Goal: Task Accomplishment & Management: Complete application form

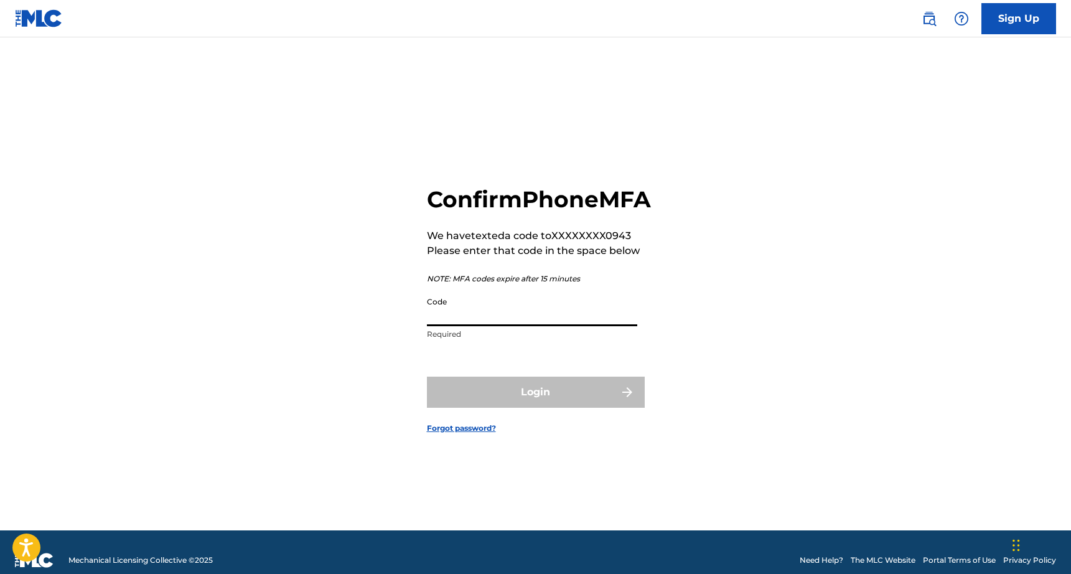
click at [521, 326] on input "Code" at bounding box center [532, 308] width 210 height 35
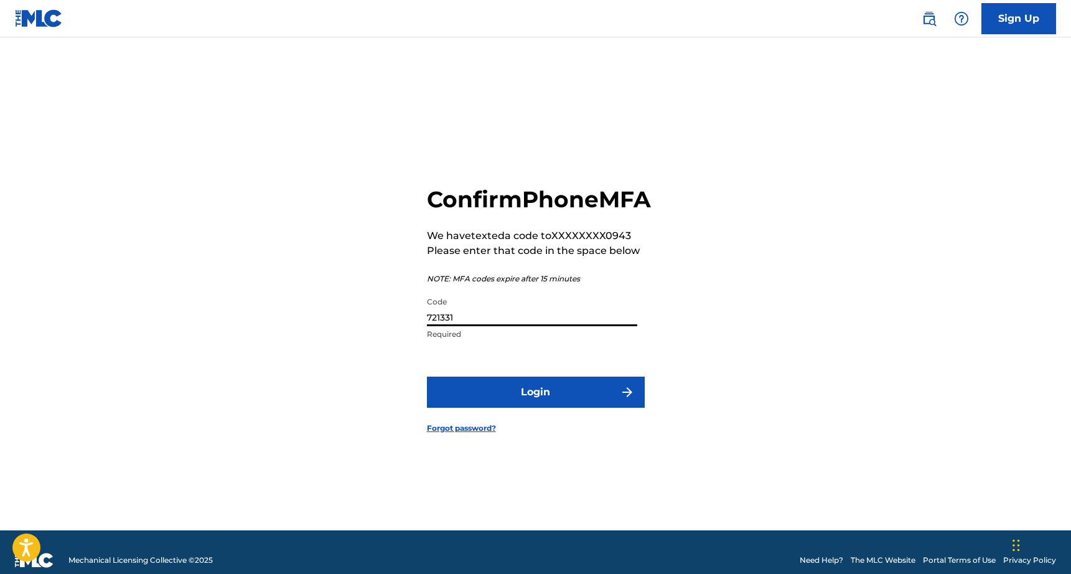
type input "721331"
click at [427, 377] on button "Login" at bounding box center [536, 392] width 218 height 31
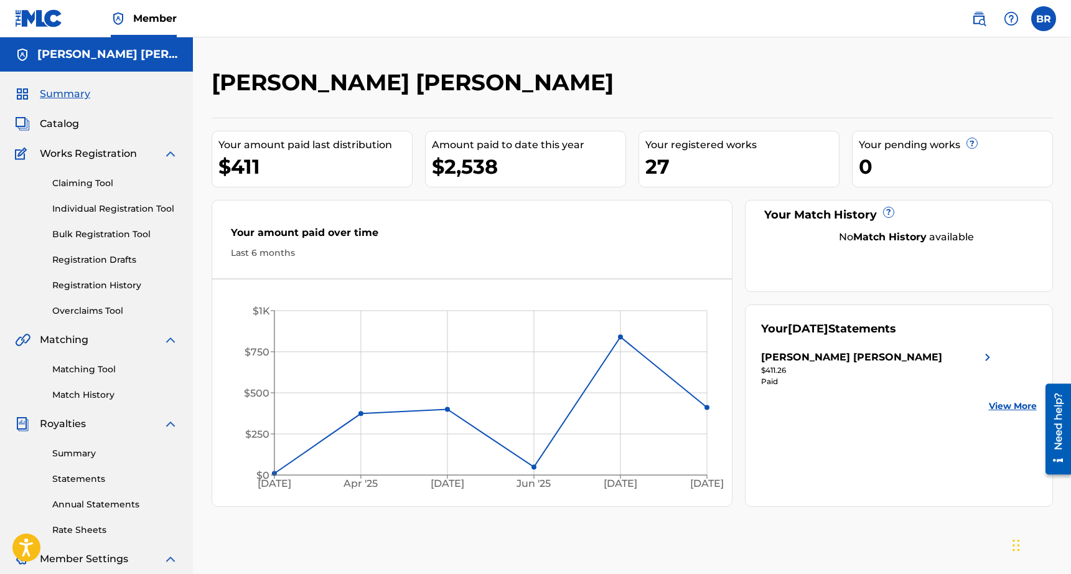
click at [77, 122] on span "Catalog" at bounding box center [59, 123] width 39 height 15
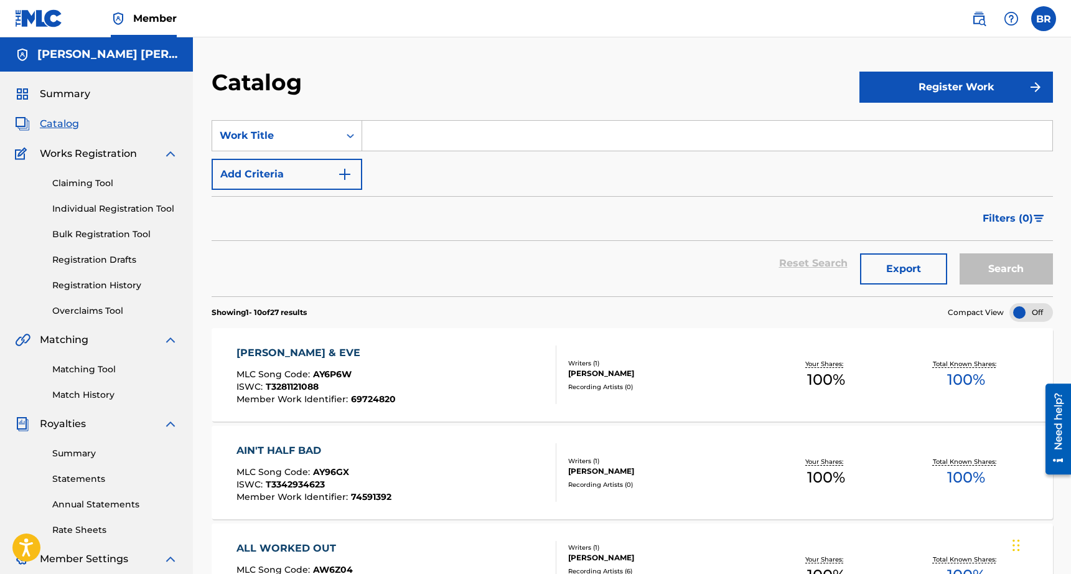
click at [991, 78] on button "Register Work" at bounding box center [957, 87] width 194 height 31
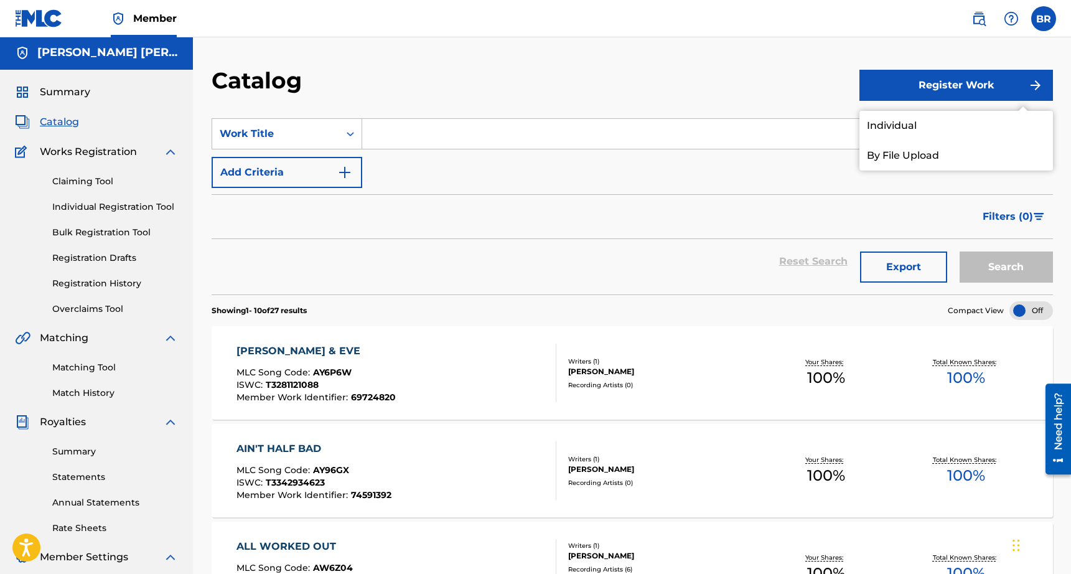
scroll to position [4, 0]
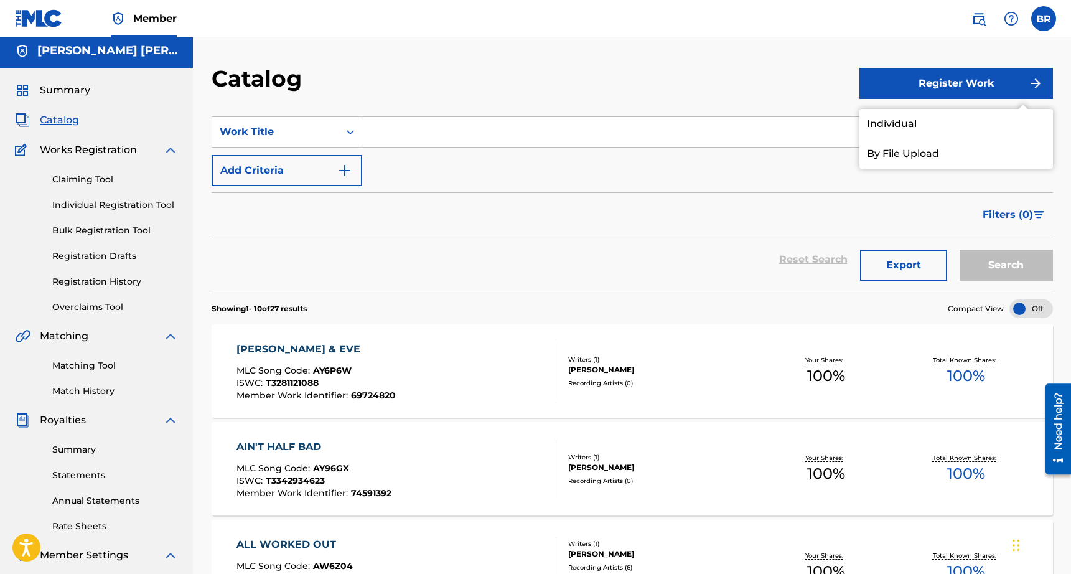
click at [971, 114] on link "Individual" at bounding box center [957, 124] width 194 height 30
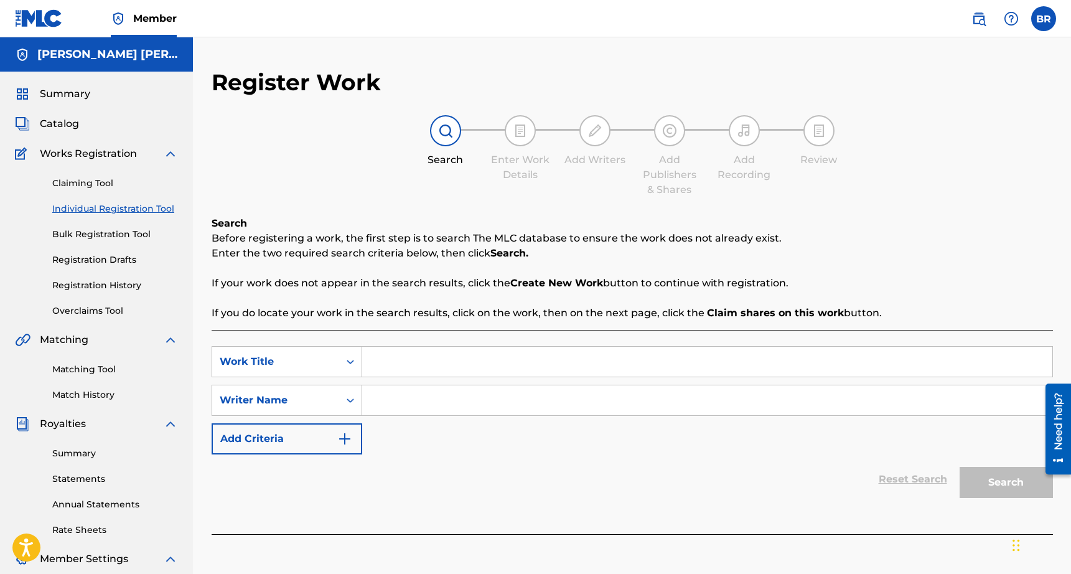
click at [454, 366] on input "Search Form" at bounding box center [707, 362] width 690 height 30
type input "chasing the blues"
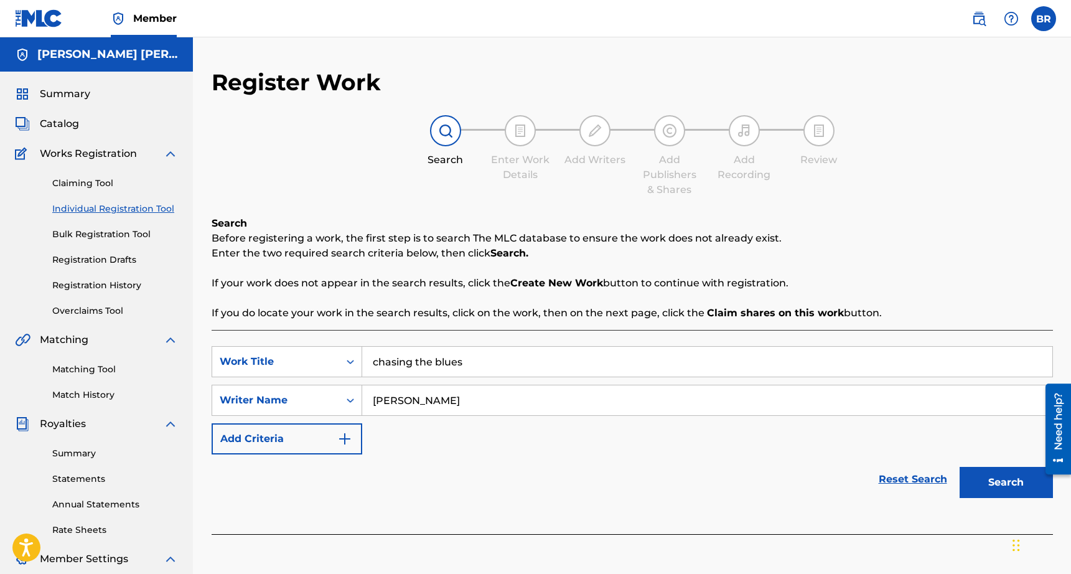
type input "[PERSON_NAME]"
click at [960, 467] on button "Search" at bounding box center [1006, 482] width 93 height 31
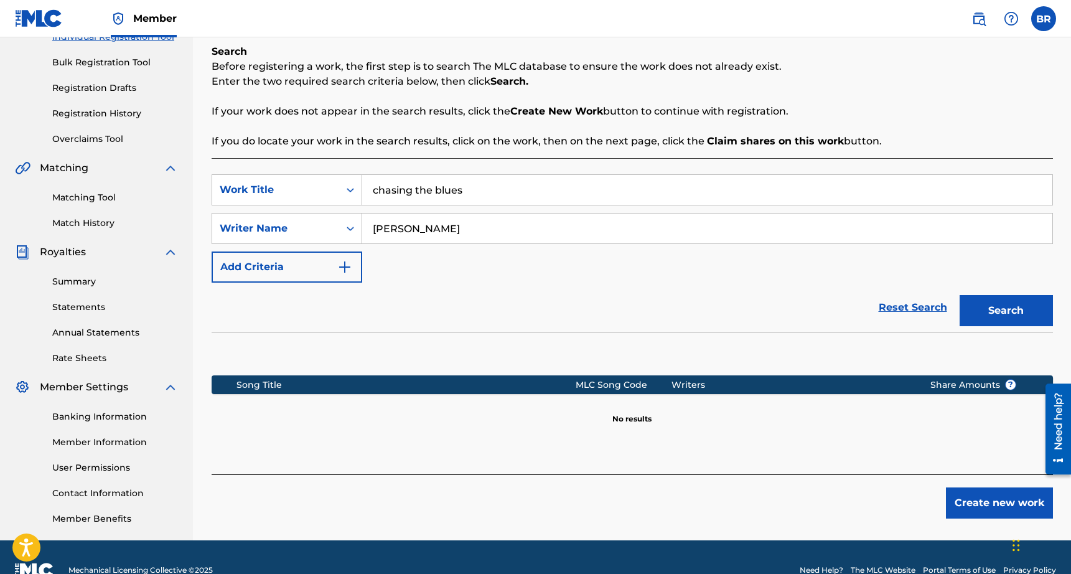
scroll to position [198, 0]
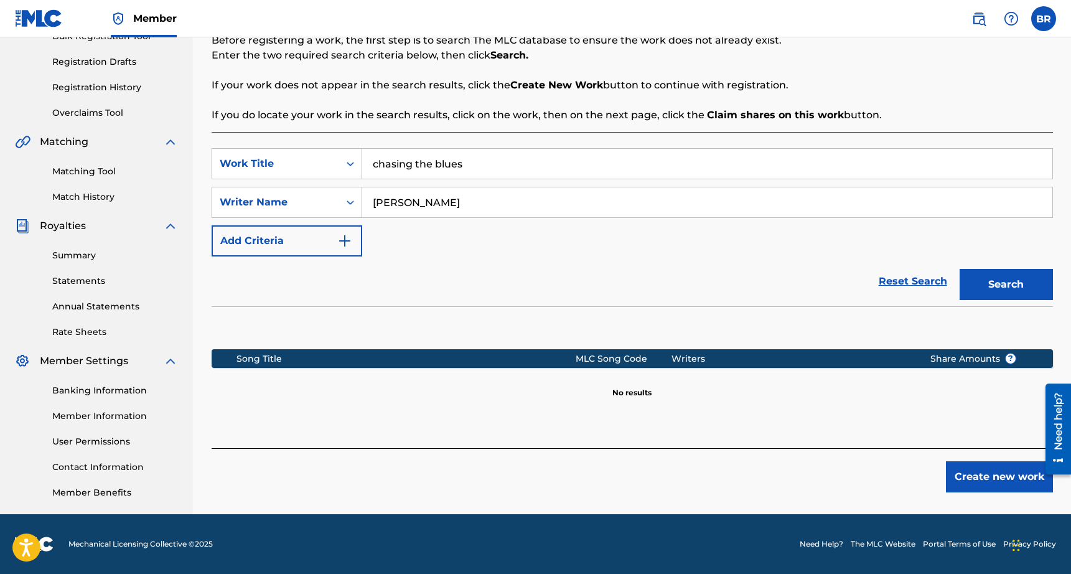
click at [1007, 474] on button "Create new work" at bounding box center [999, 476] width 107 height 31
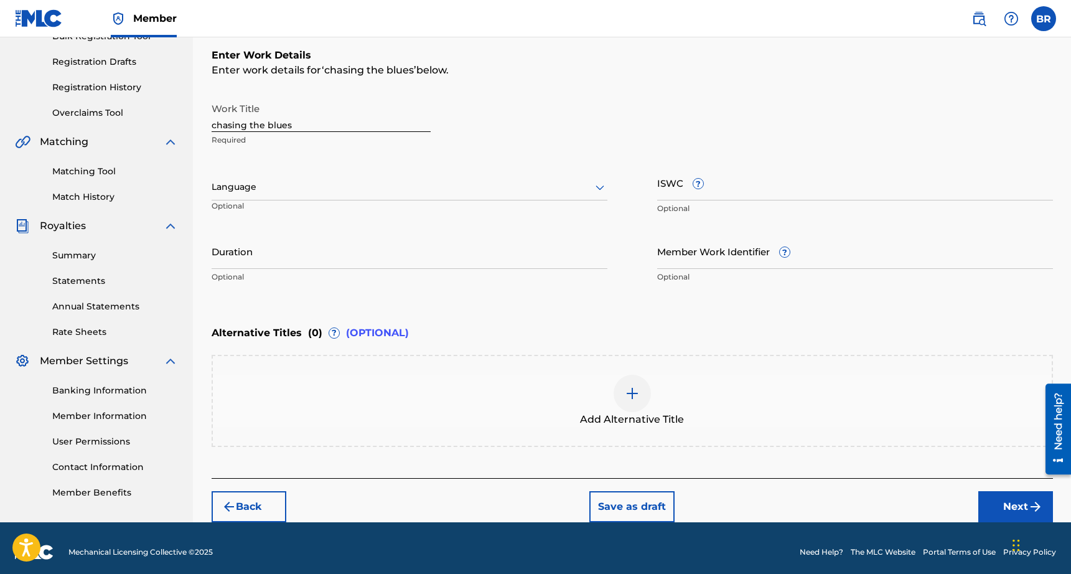
click at [331, 122] on input "chasing the blues" at bounding box center [321, 113] width 219 height 35
type input "Chasing The Blues"
click at [364, 183] on div at bounding box center [410, 187] width 396 height 16
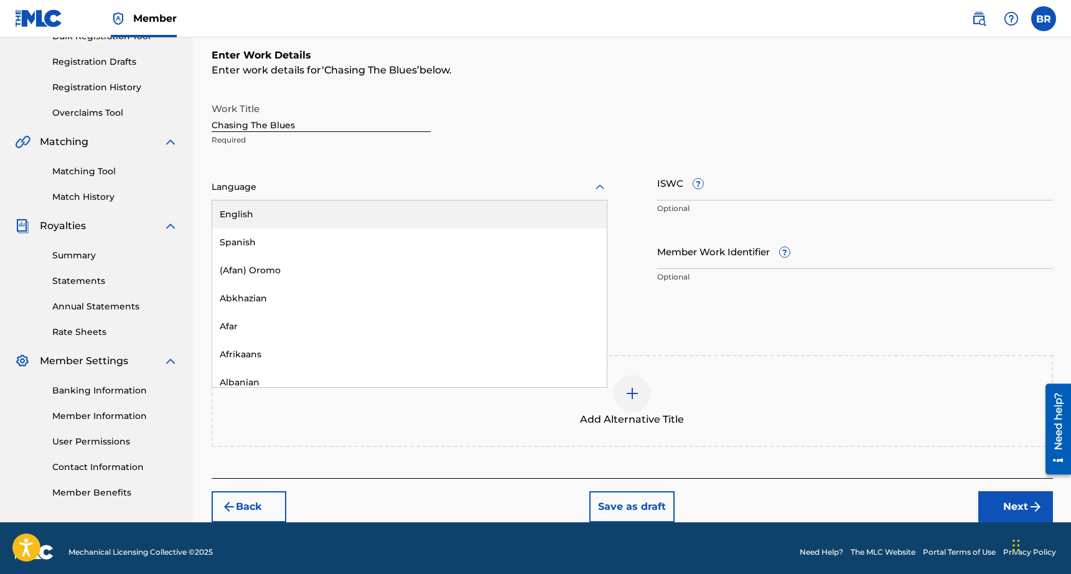
click at [347, 213] on div "English" at bounding box center [409, 214] width 395 height 28
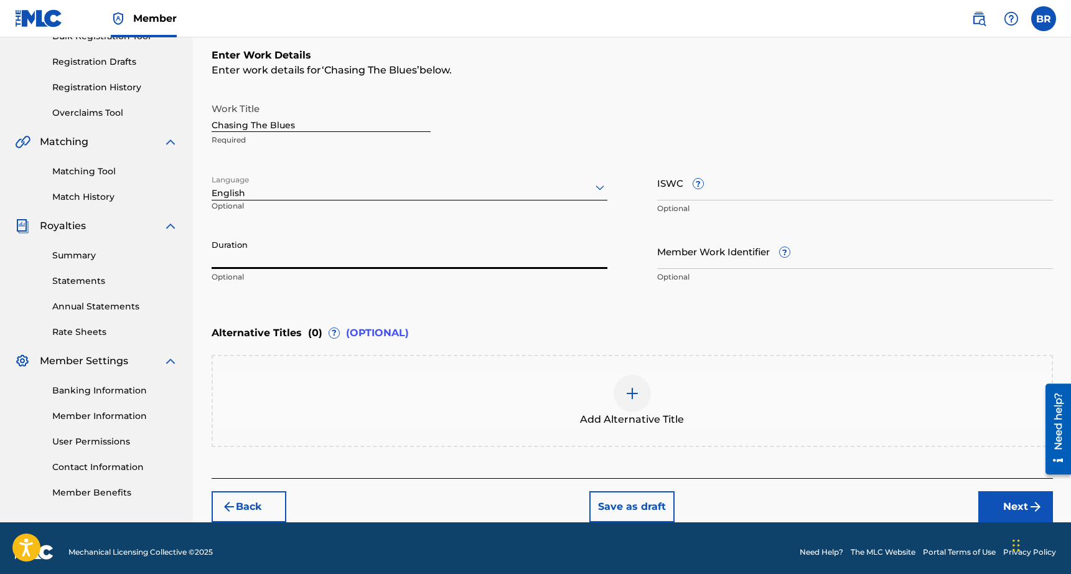
click at [481, 255] on input "Duration" at bounding box center [410, 250] width 396 height 35
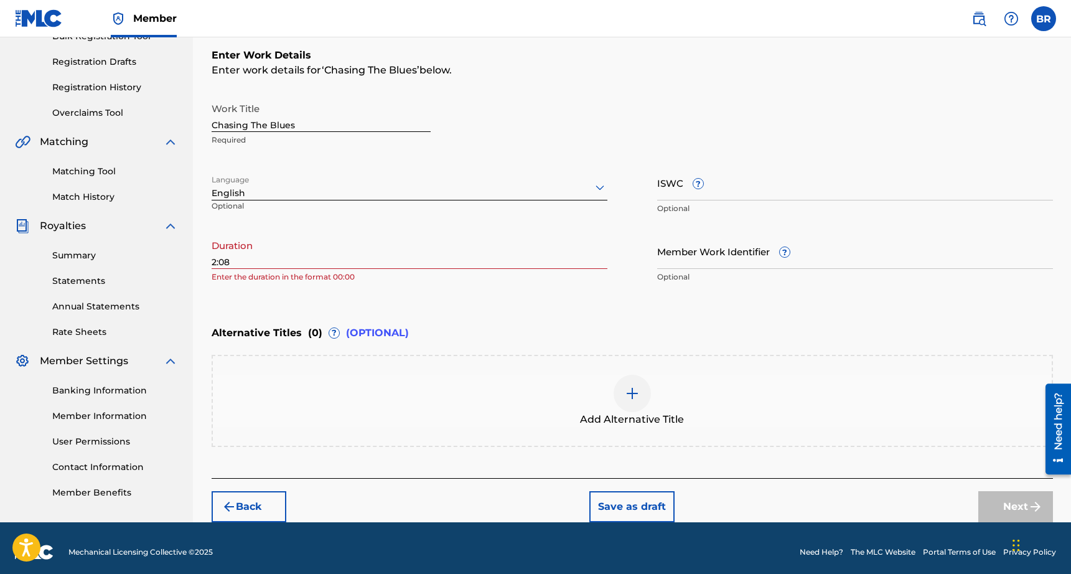
click at [611, 96] on div "Work Title Chasing The Blues Required" at bounding box center [633, 124] width 842 height 56
drag, startPoint x: 283, startPoint y: 253, endPoint x: 181, endPoint y: 252, distance: 102.1
click at [181, 252] on main "[PERSON_NAME] [PERSON_NAME] Summary Catalog Works Registration Claiming Tool In…" at bounding box center [535, 180] width 1071 height 683
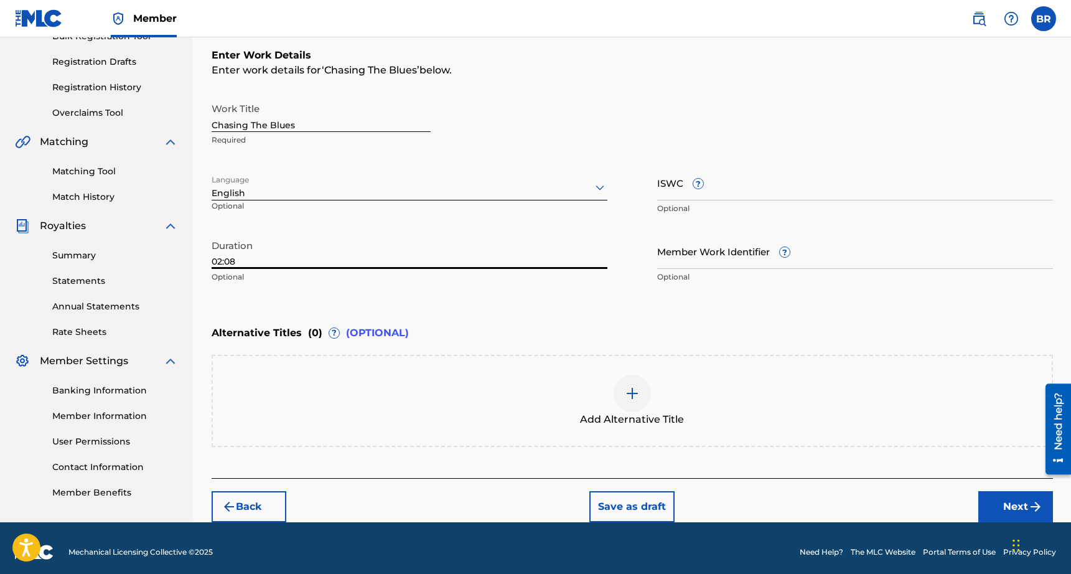
scroll to position [205, 0]
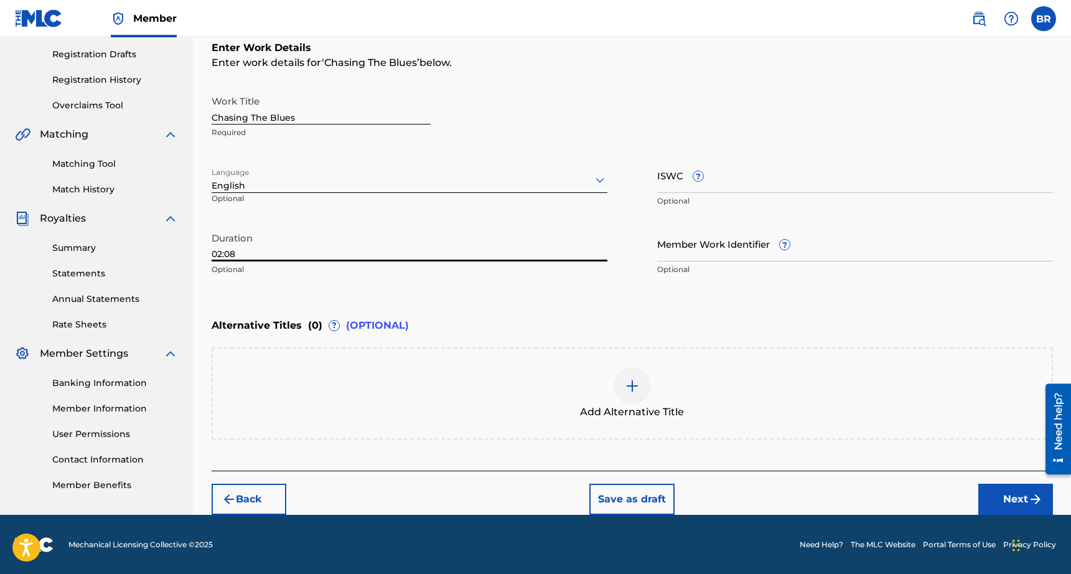
type input "02:08"
click at [1007, 495] on button "Next" at bounding box center [1016, 499] width 75 height 31
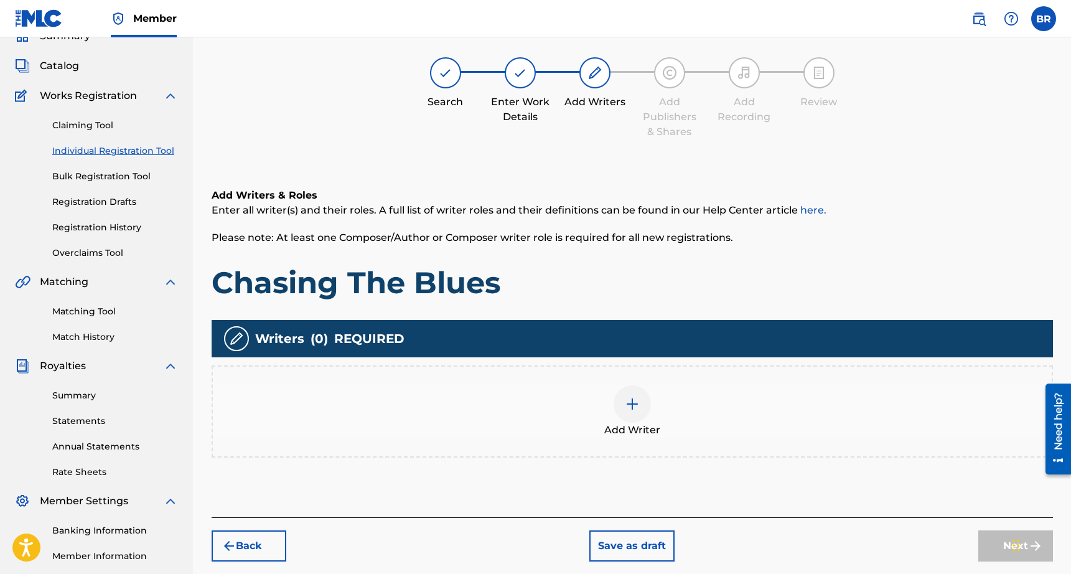
scroll to position [56, 0]
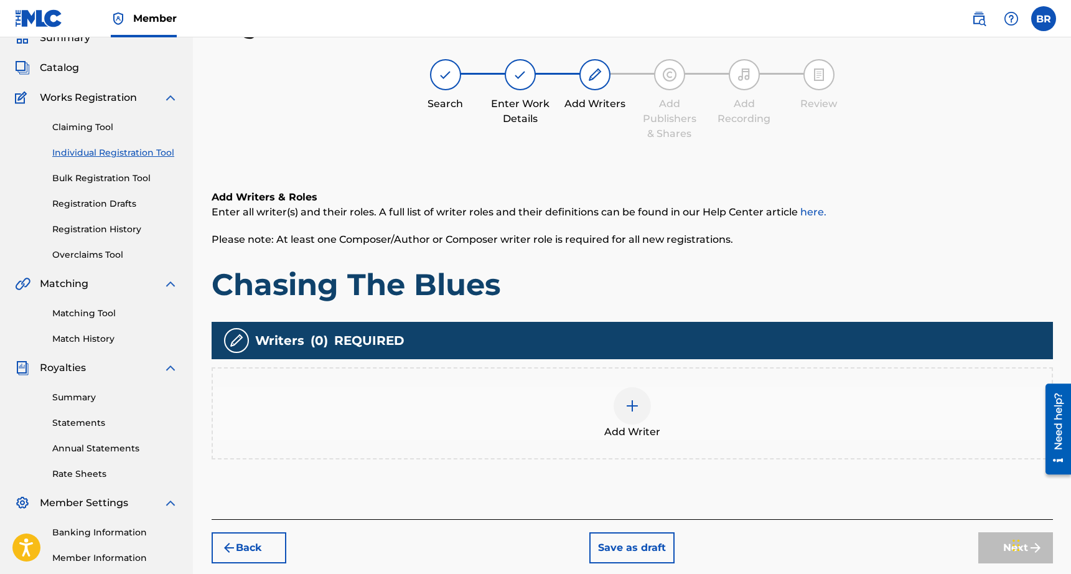
click at [639, 412] on img at bounding box center [632, 405] width 15 height 15
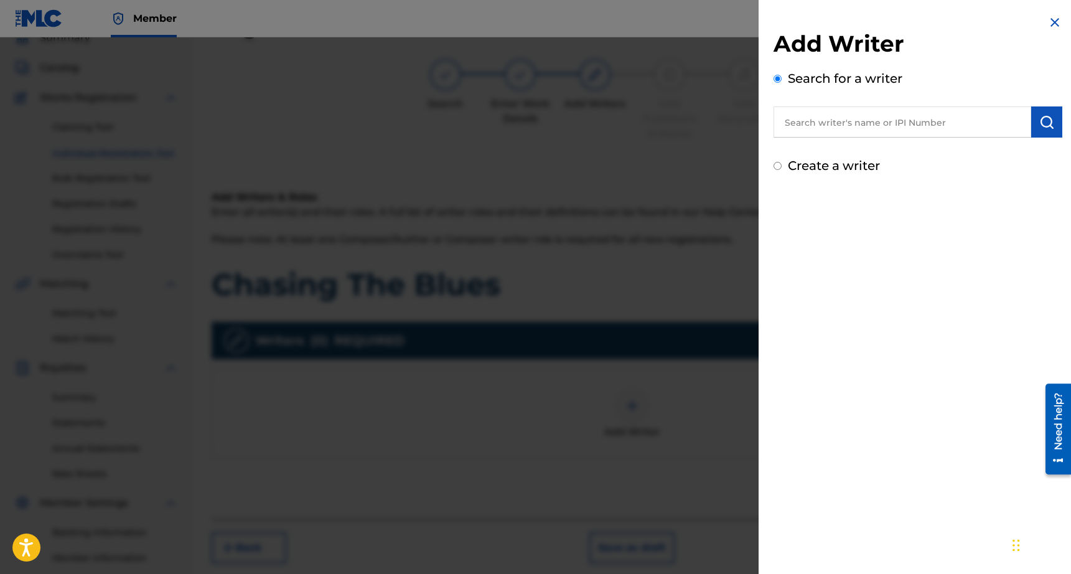
click at [844, 123] on input "text" at bounding box center [903, 121] width 258 height 31
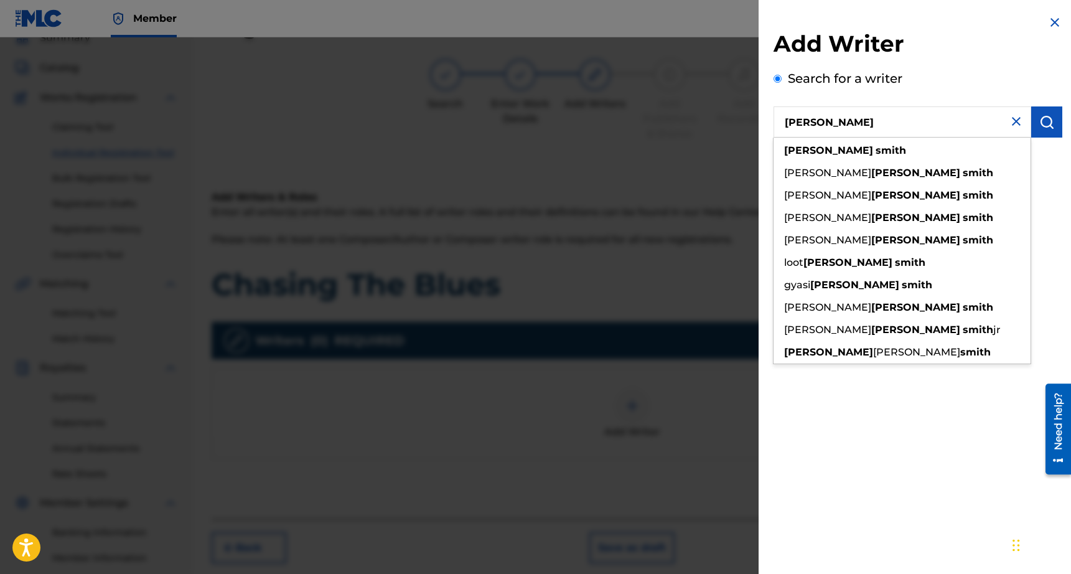
type input "[PERSON_NAME]"
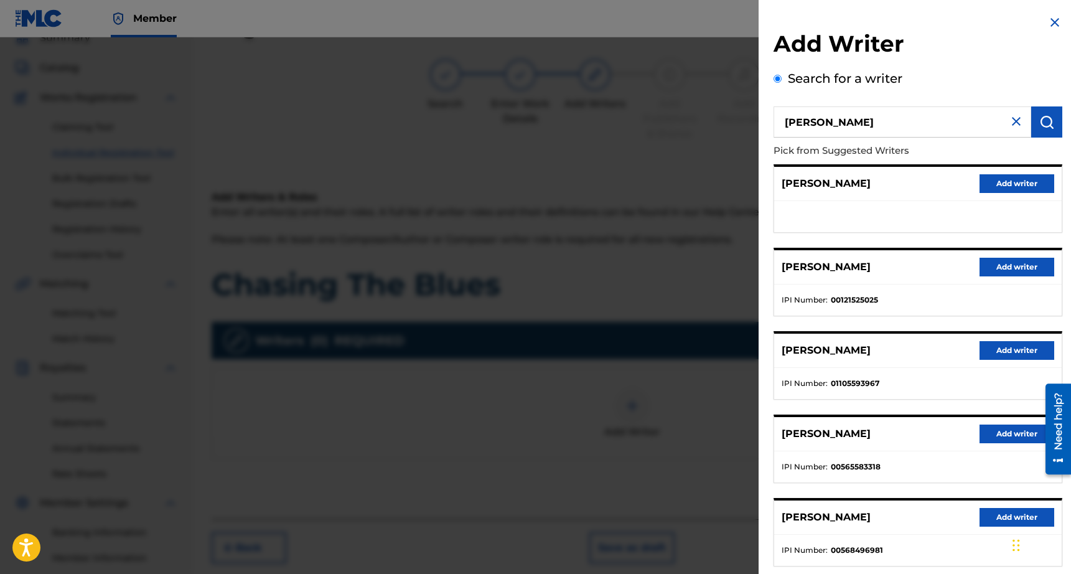
scroll to position [71, 0]
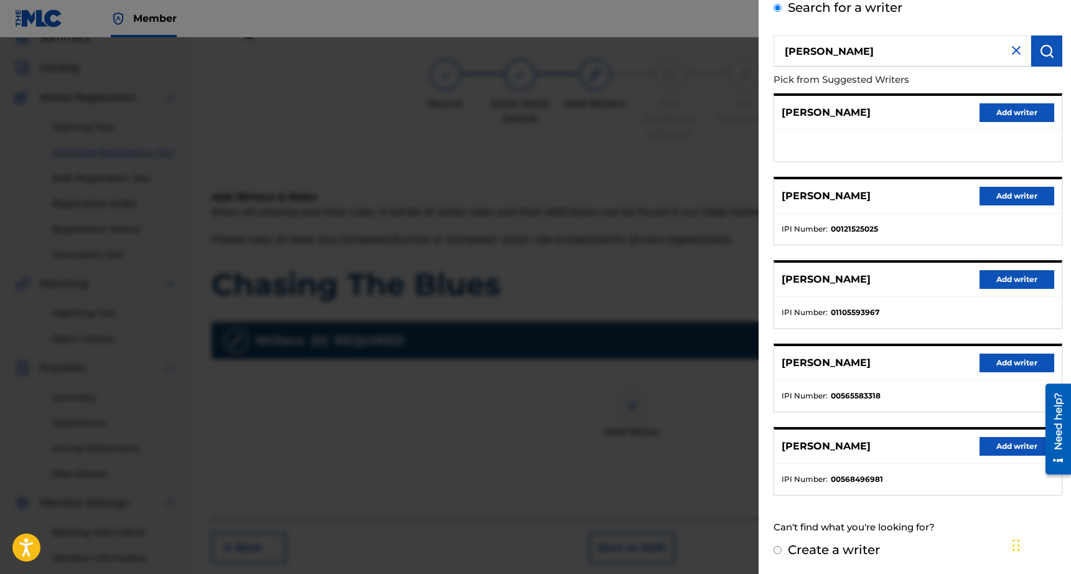
click at [994, 439] on button "Add writer" at bounding box center [1017, 446] width 75 height 19
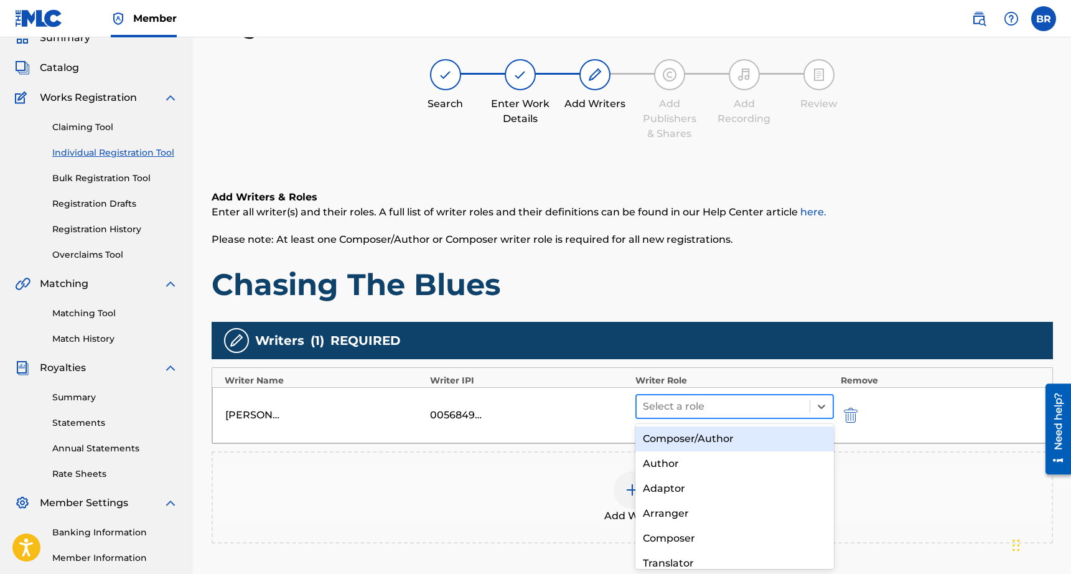
click at [765, 412] on div at bounding box center [723, 406] width 161 height 17
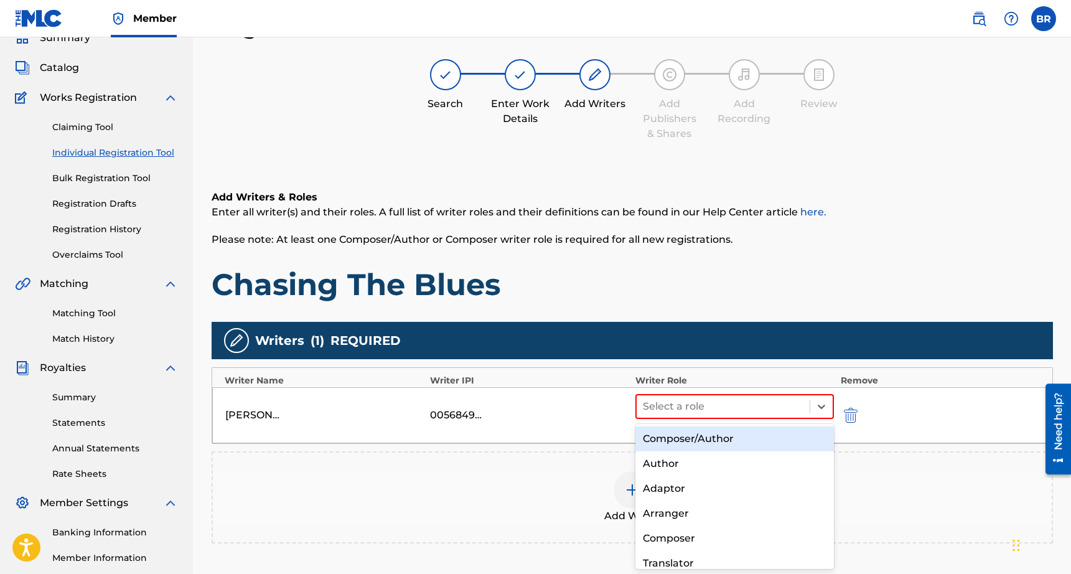
click at [744, 432] on div "Composer/Author" at bounding box center [735, 438] width 199 height 25
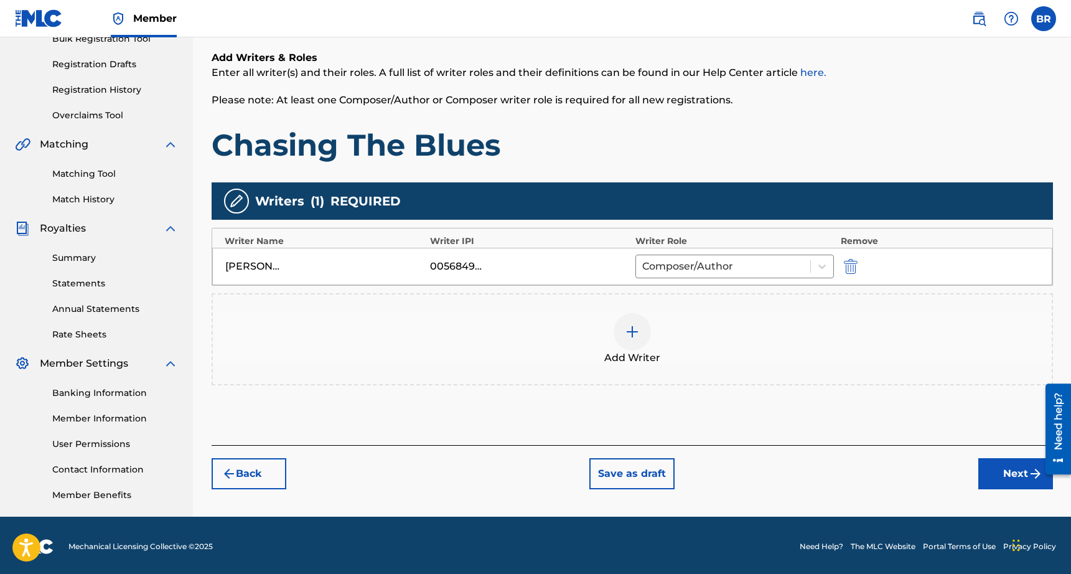
scroll to position [196, 0]
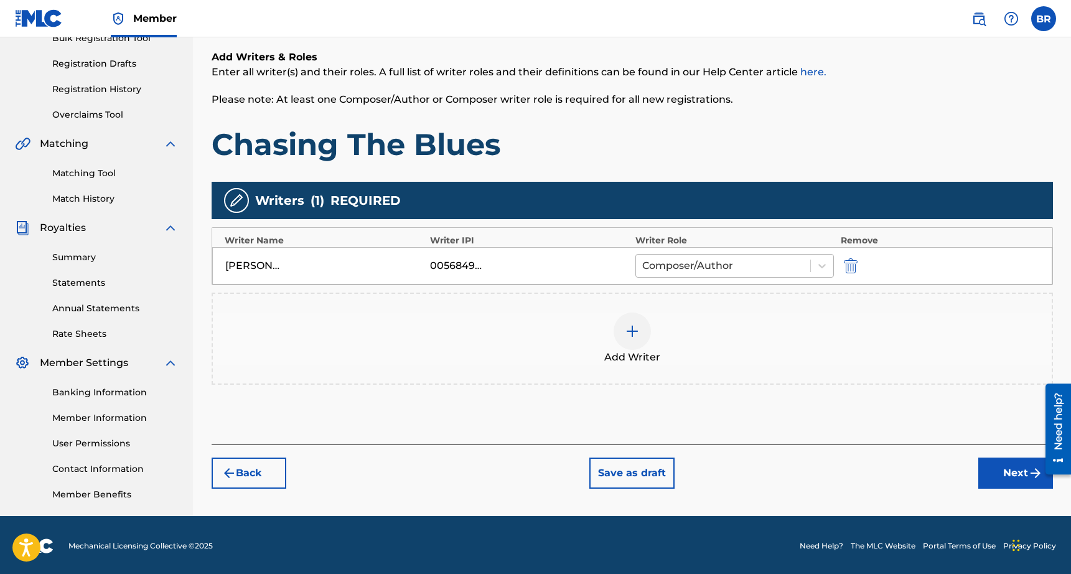
click at [784, 263] on div at bounding box center [723, 265] width 162 height 17
click at [964, 351] on div "Add Writer" at bounding box center [632, 339] width 839 height 52
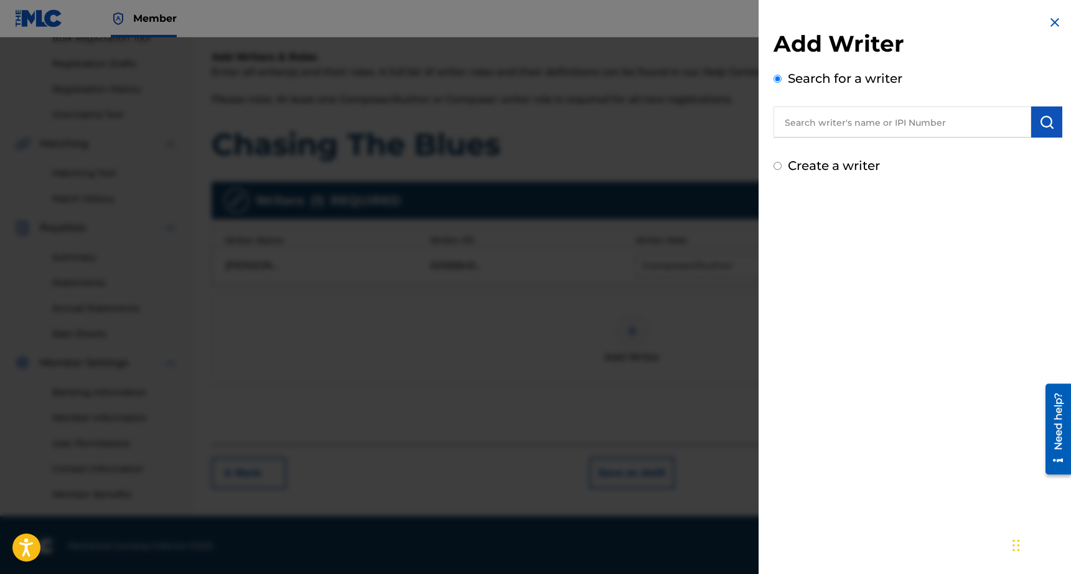
click at [711, 343] on div at bounding box center [535, 324] width 1071 height 574
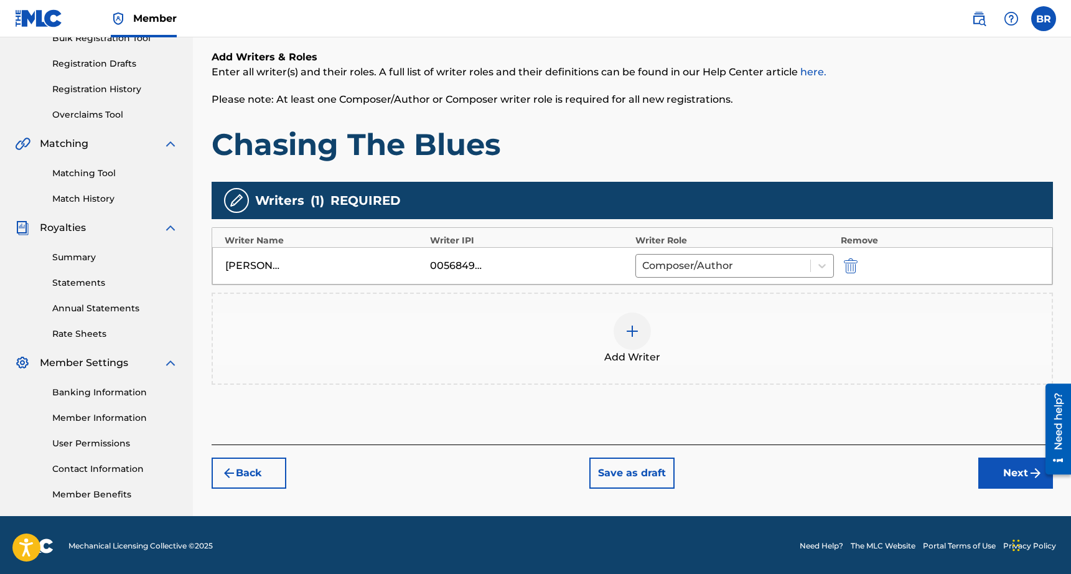
click at [1007, 466] on button "Next" at bounding box center [1016, 473] width 75 height 31
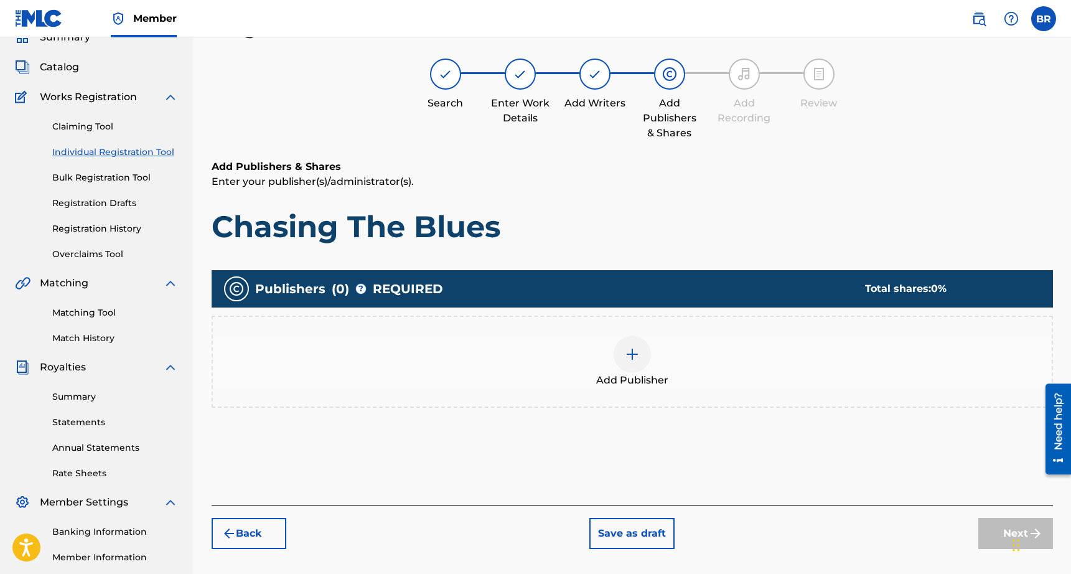
scroll to position [56, 0]
click at [624, 362] on div at bounding box center [632, 354] width 37 height 37
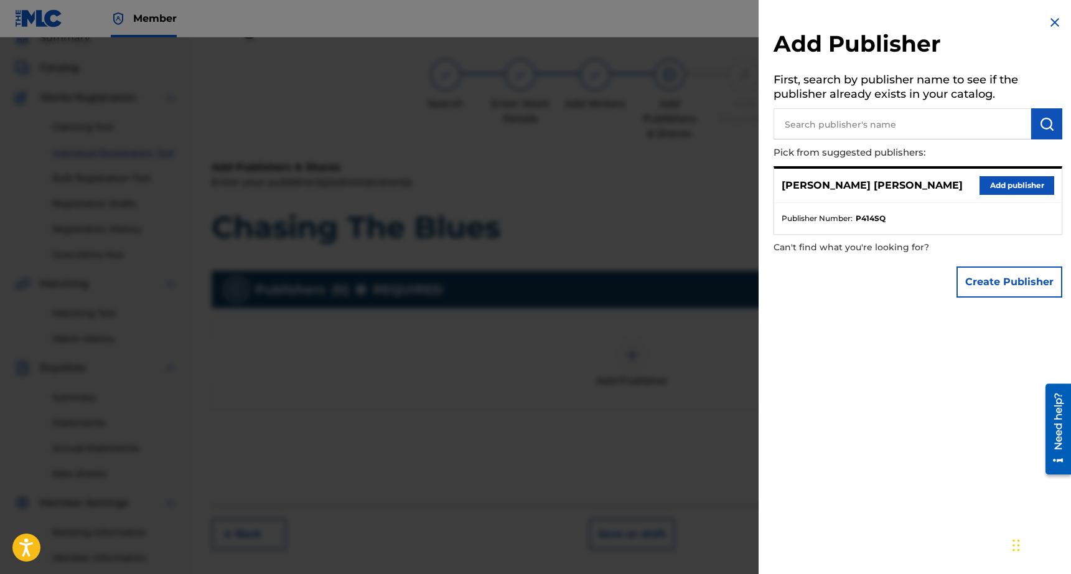
click at [989, 184] on button "Add publisher" at bounding box center [1017, 185] width 75 height 19
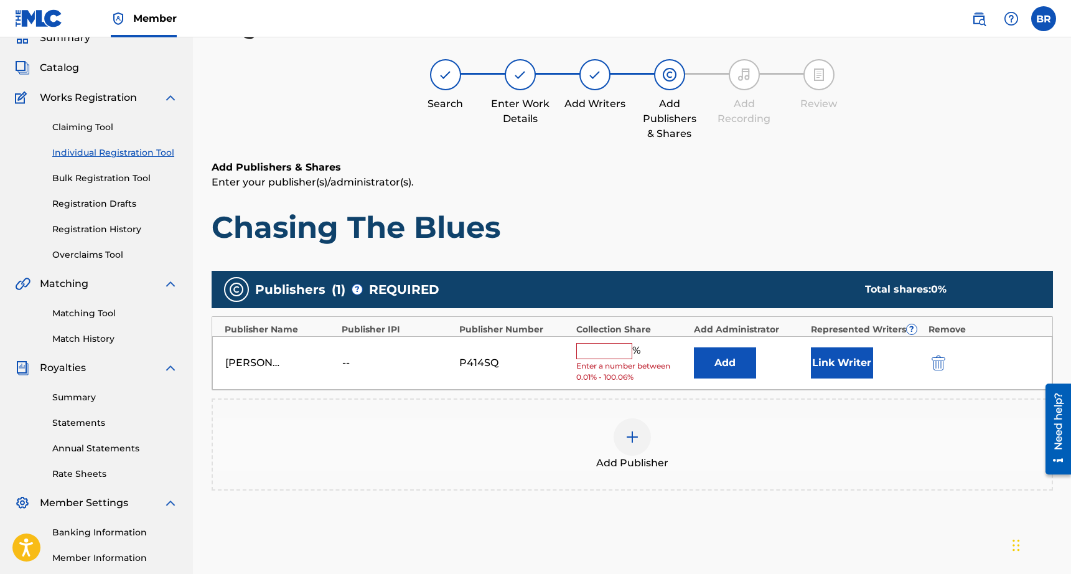
click at [604, 344] on input "text" at bounding box center [604, 351] width 56 height 16
type input "100"
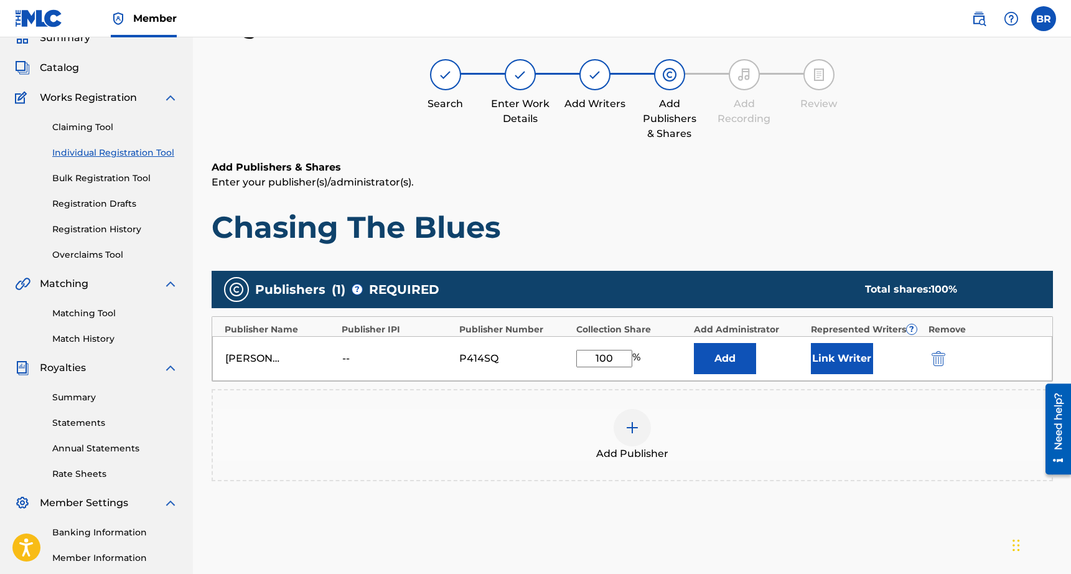
click at [837, 361] on button "Link Writer" at bounding box center [842, 358] width 62 height 31
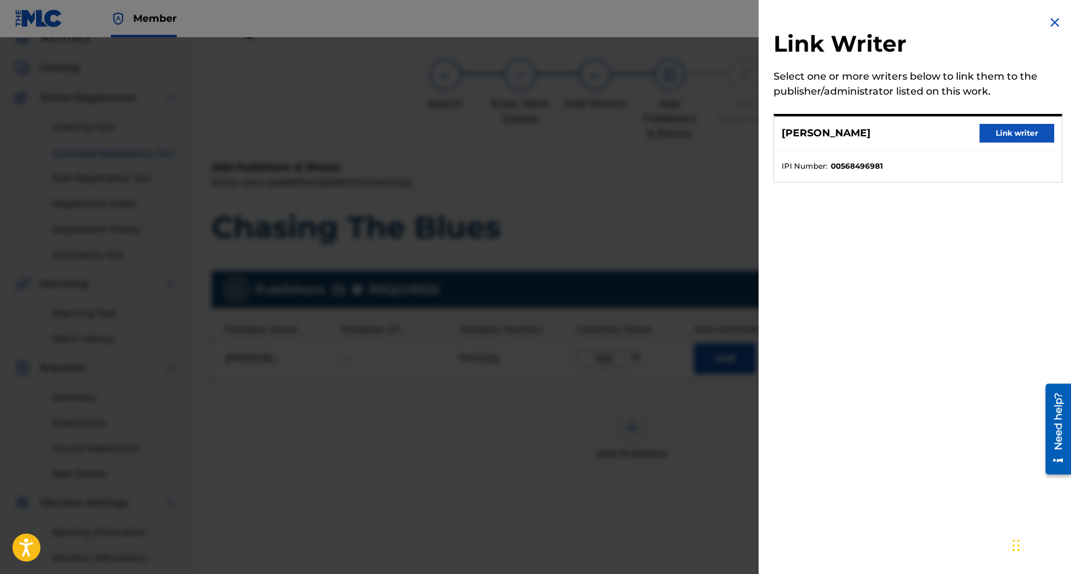
click at [997, 131] on button "Link writer" at bounding box center [1017, 133] width 75 height 19
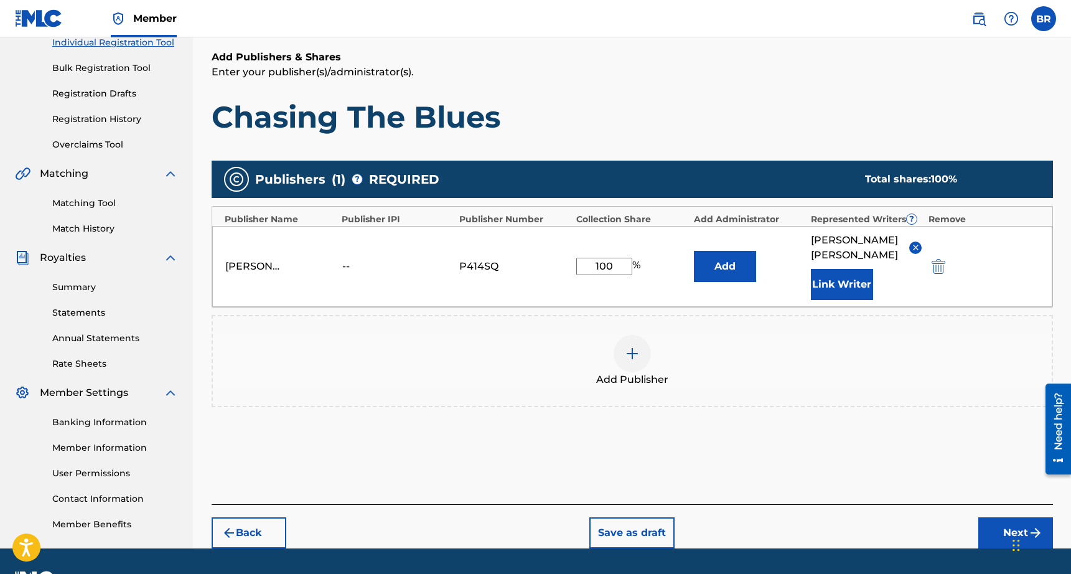
scroll to position [198, 0]
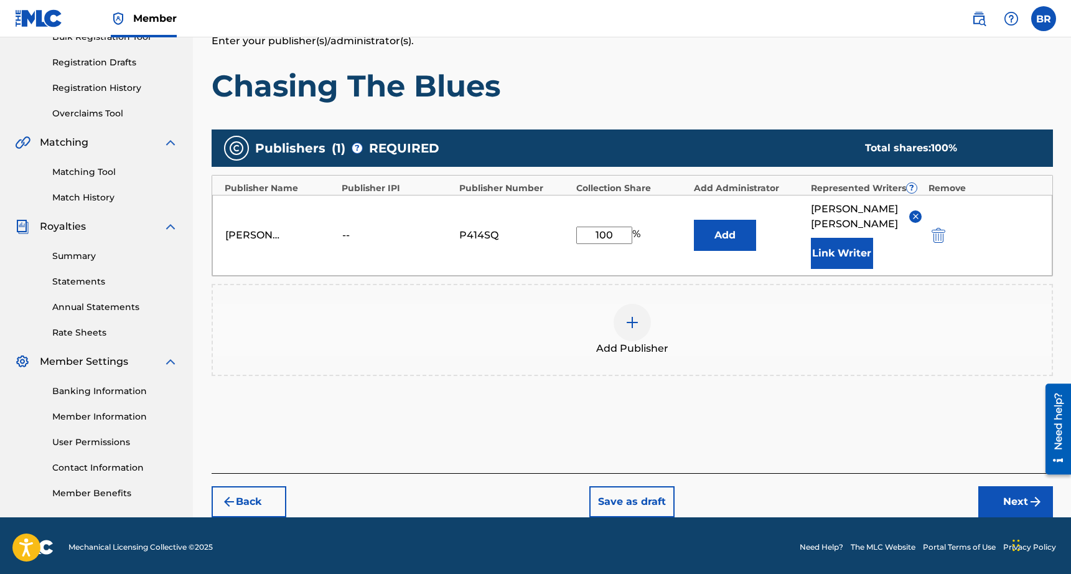
click at [994, 490] on button "Next" at bounding box center [1016, 501] width 75 height 31
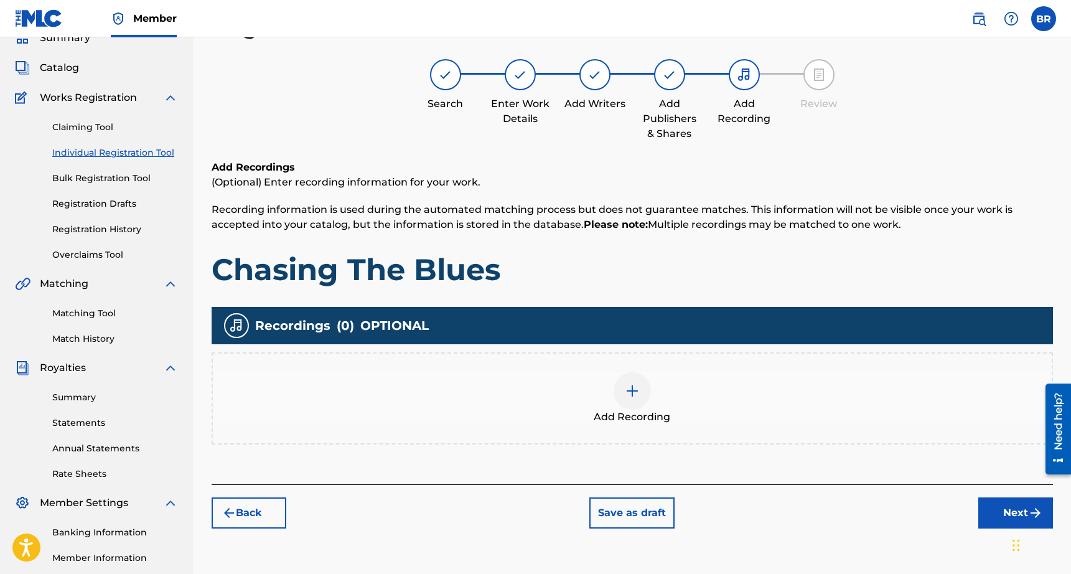
scroll to position [56, 0]
click at [622, 392] on div at bounding box center [632, 390] width 37 height 37
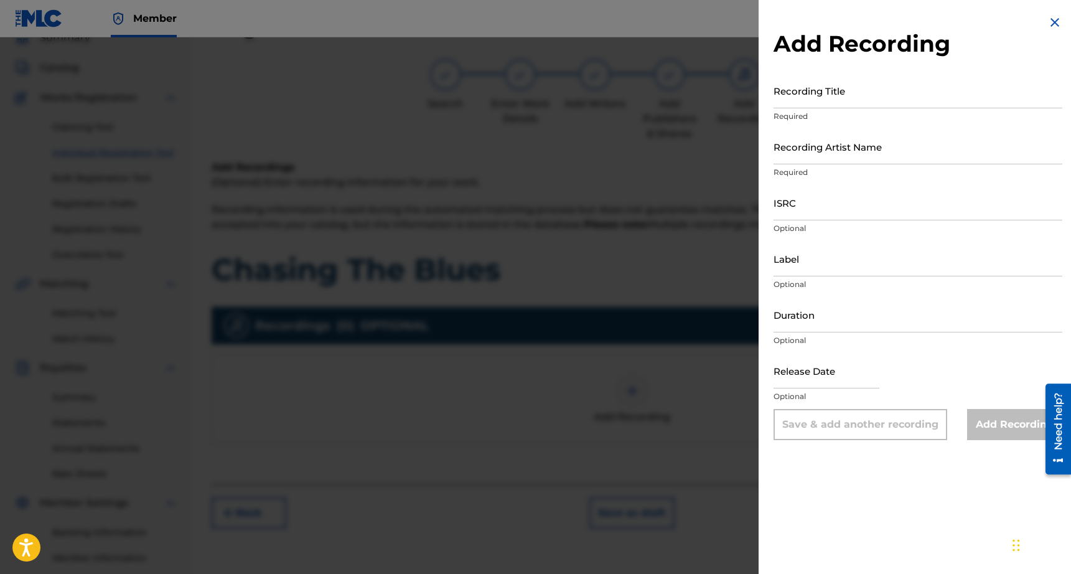
click at [850, 97] on input "Recording Title" at bounding box center [918, 90] width 289 height 35
type input "Chasing The Blues"
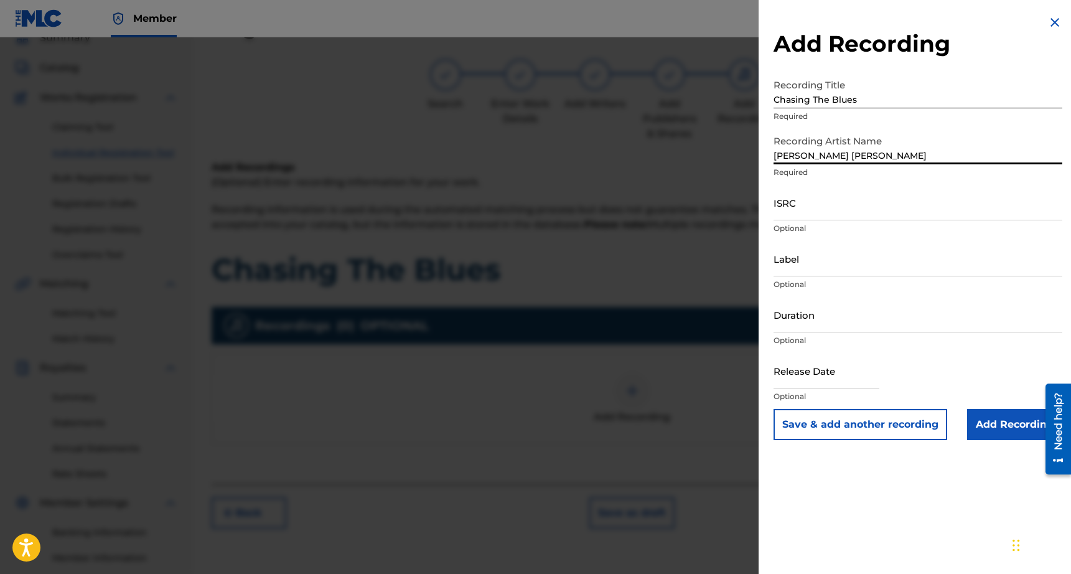
type input "[PERSON_NAME] [PERSON_NAME]"
click at [882, 210] on input "ISRC" at bounding box center [918, 202] width 289 height 35
paste input "QZ-GSW-19-00073"
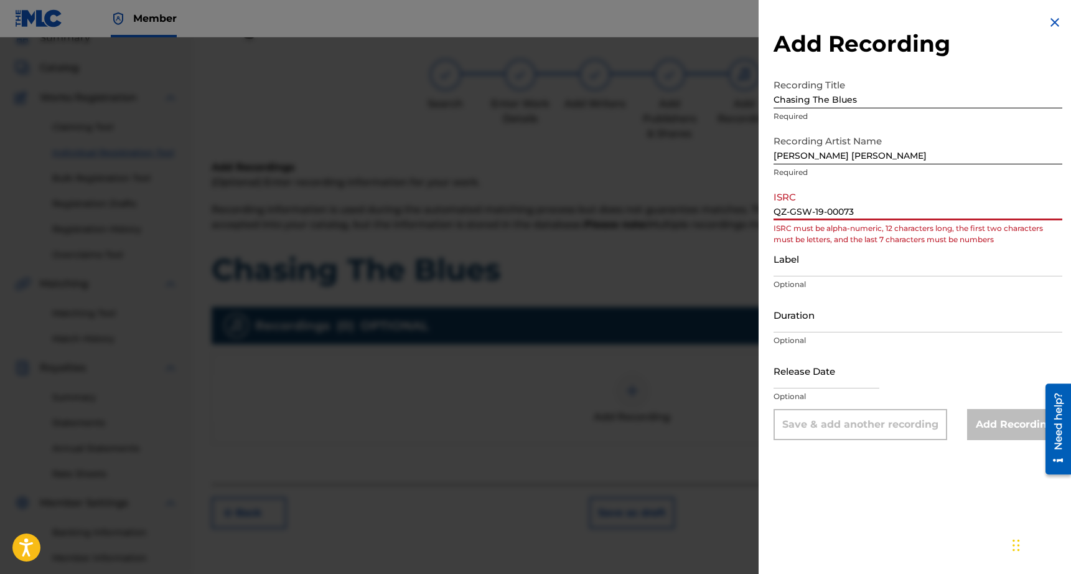
click at [829, 210] on input "QZ-GSW-19-00073" at bounding box center [918, 202] width 289 height 35
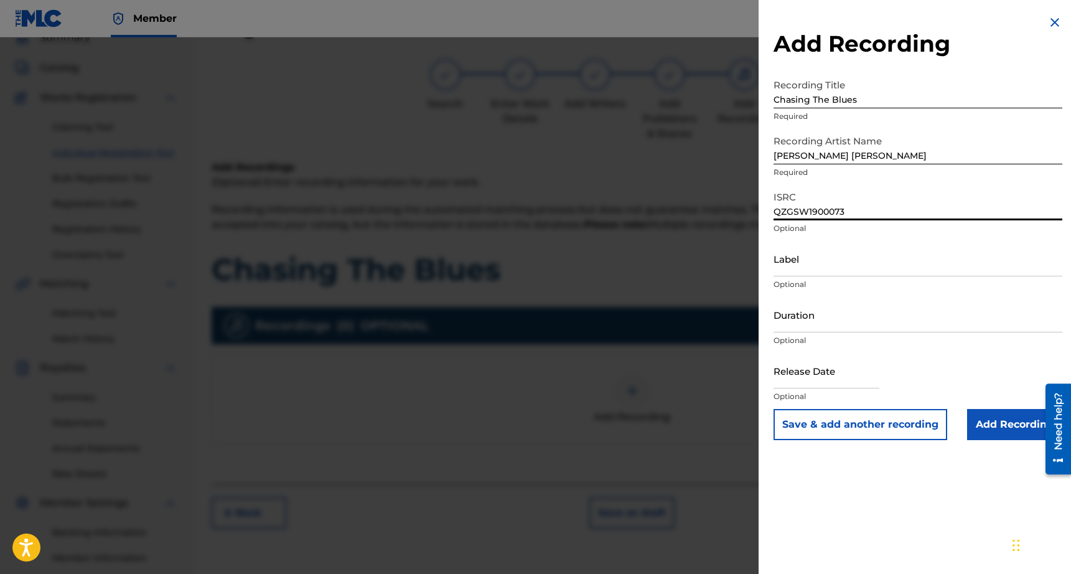
type input "QZGSW1900073"
click at [813, 324] on input "Duration" at bounding box center [918, 314] width 289 height 35
type input "02:08"
click at [824, 382] on input "text" at bounding box center [827, 370] width 106 height 35
select select "7"
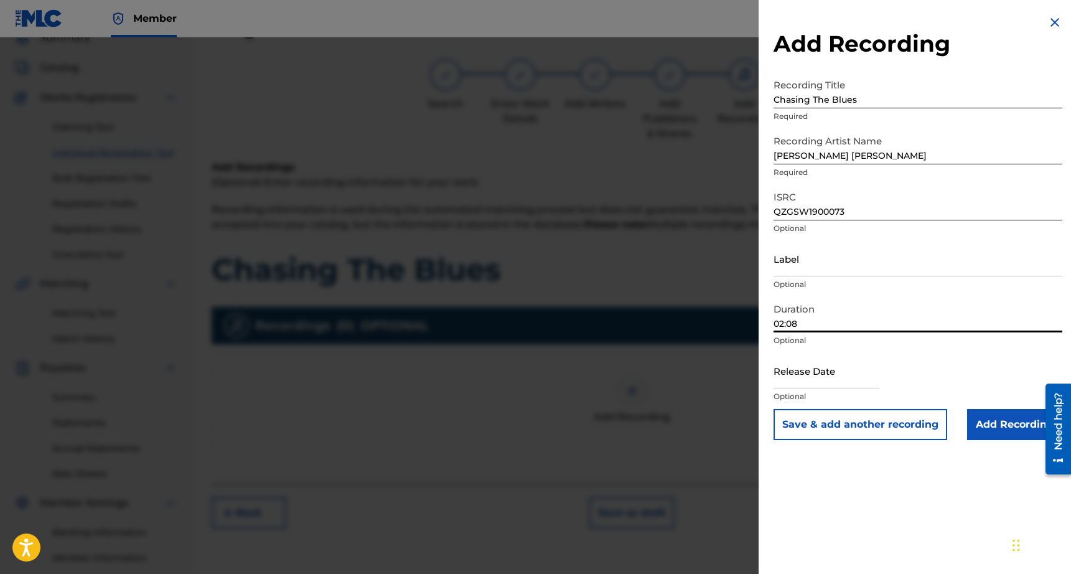
select select "2025"
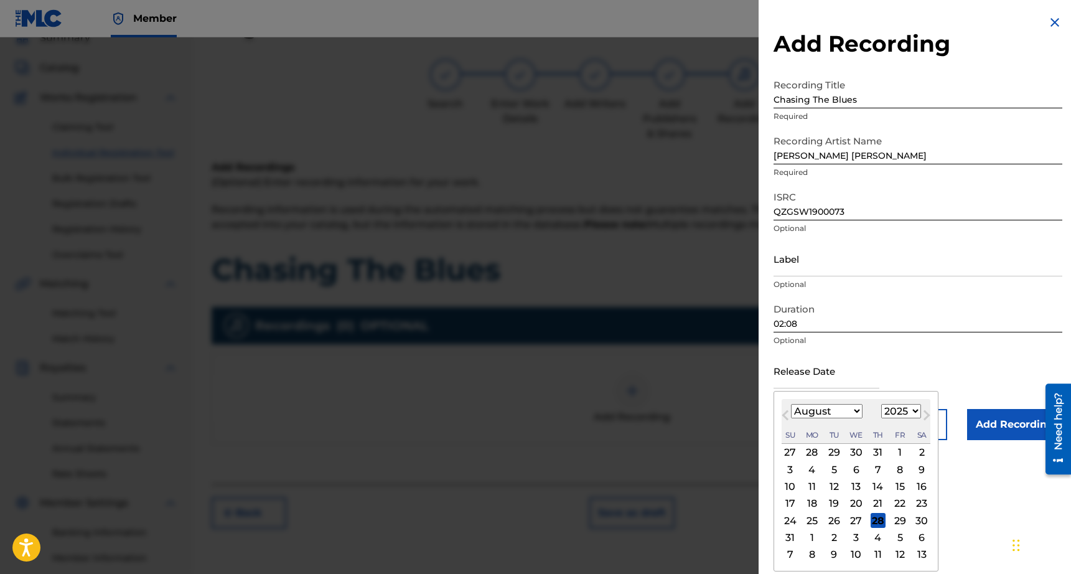
click at [895, 540] on div "5" at bounding box center [900, 537] width 15 height 15
type input "[DATE]"
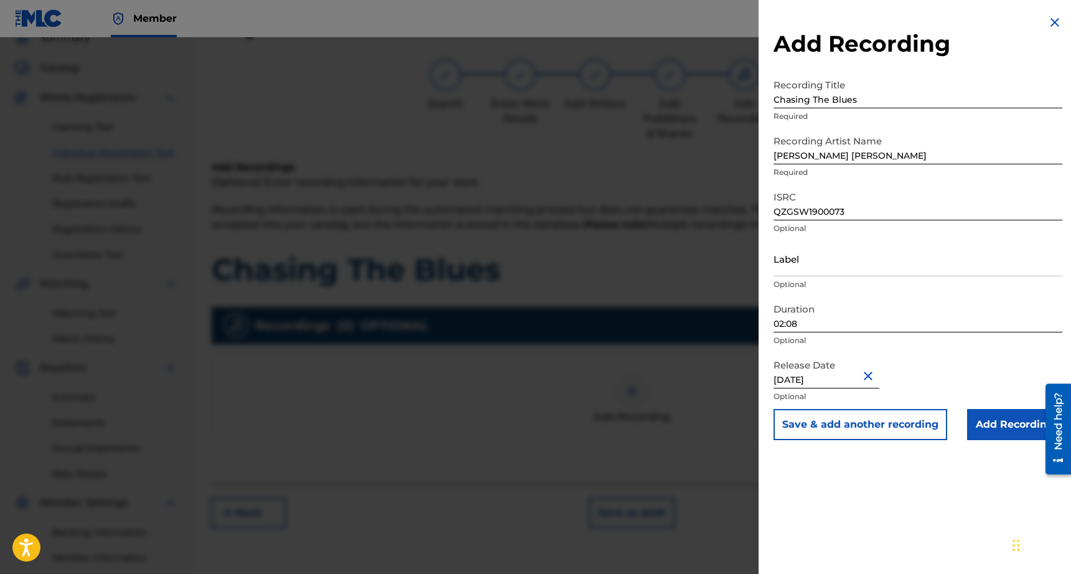
click at [832, 376] on input "[DATE]" at bounding box center [827, 370] width 106 height 35
select select "8"
select select "2025"
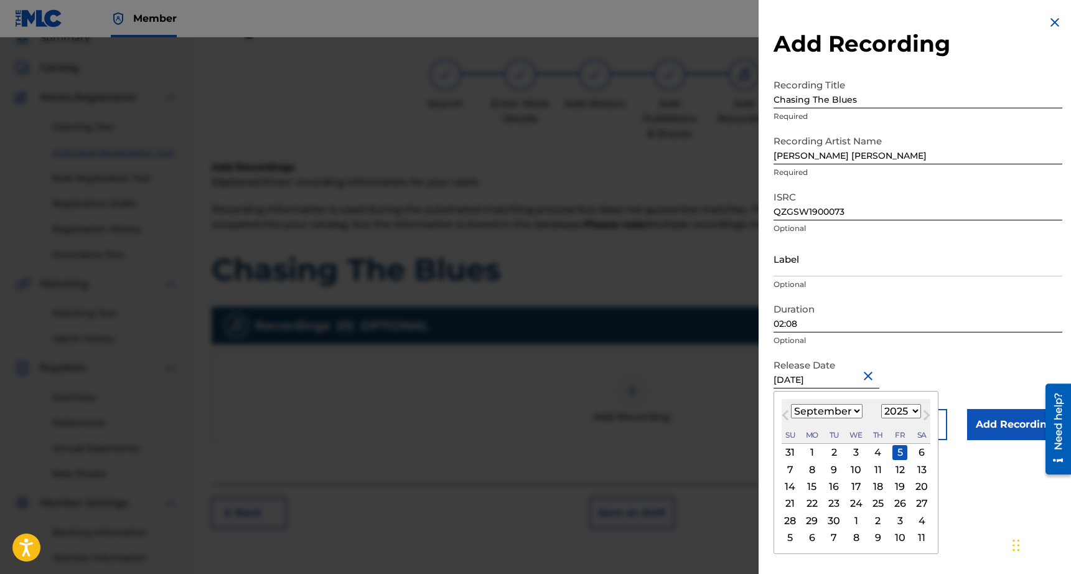
click at [784, 410] on button "Previous Month" at bounding box center [786, 418] width 20 height 20
select select "7"
click at [897, 520] on div "29" at bounding box center [900, 520] width 15 height 15
type input "[DATE]"
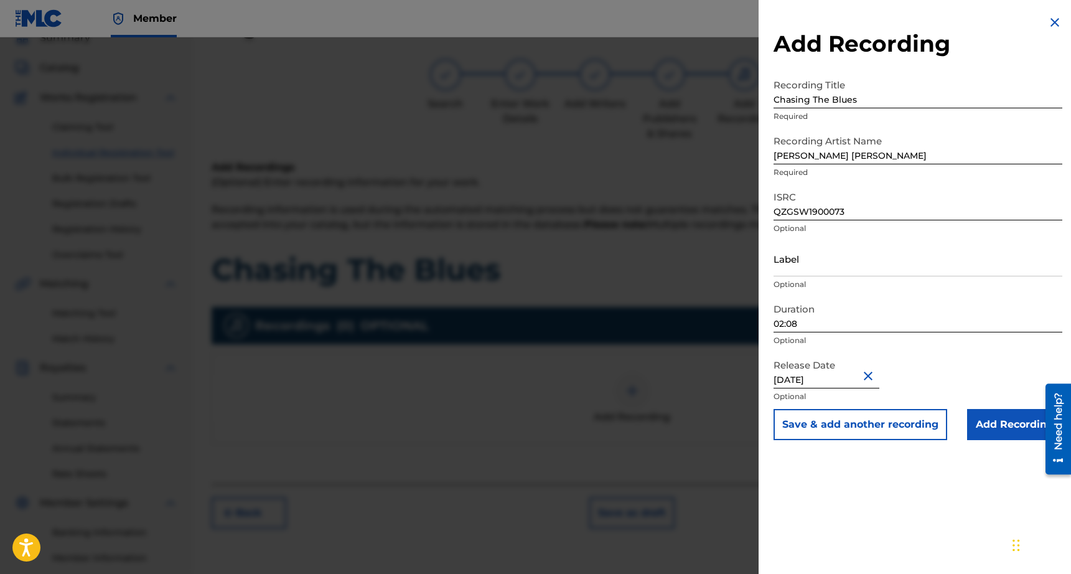
click at [888, 494] on div "Add Recording Recording Title Chasing The Blues Required Recording Artist Name …" at bounding box center [918, 287] width 319 height 574
click at [1002, 413] on input "Add Recording" at bounding box center [1014, 424] width 95 height 31
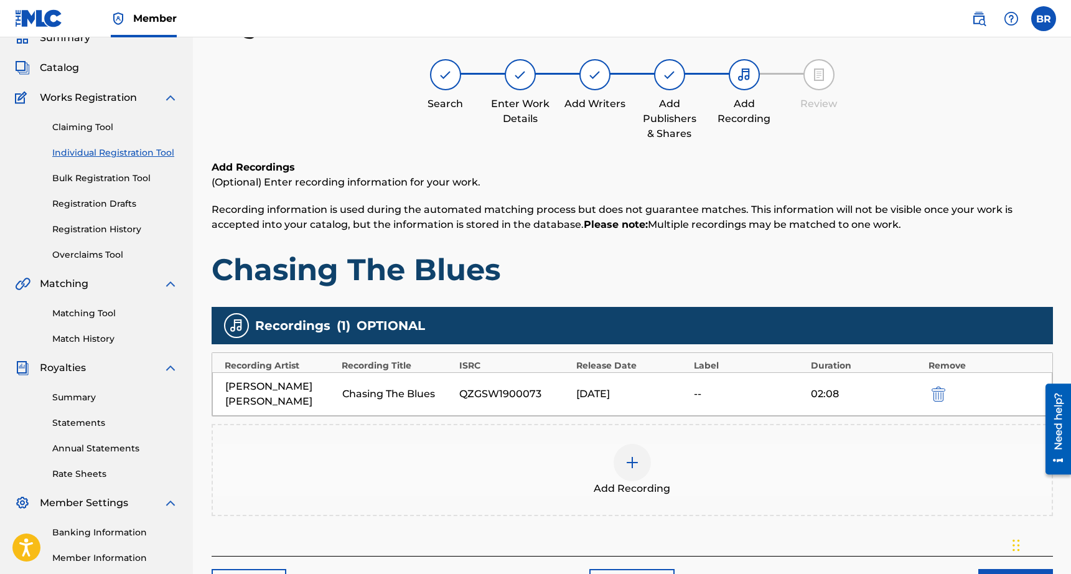
click at [1003, 569] on button "Next" at bounding box center [1016, 584] width 75 height 31
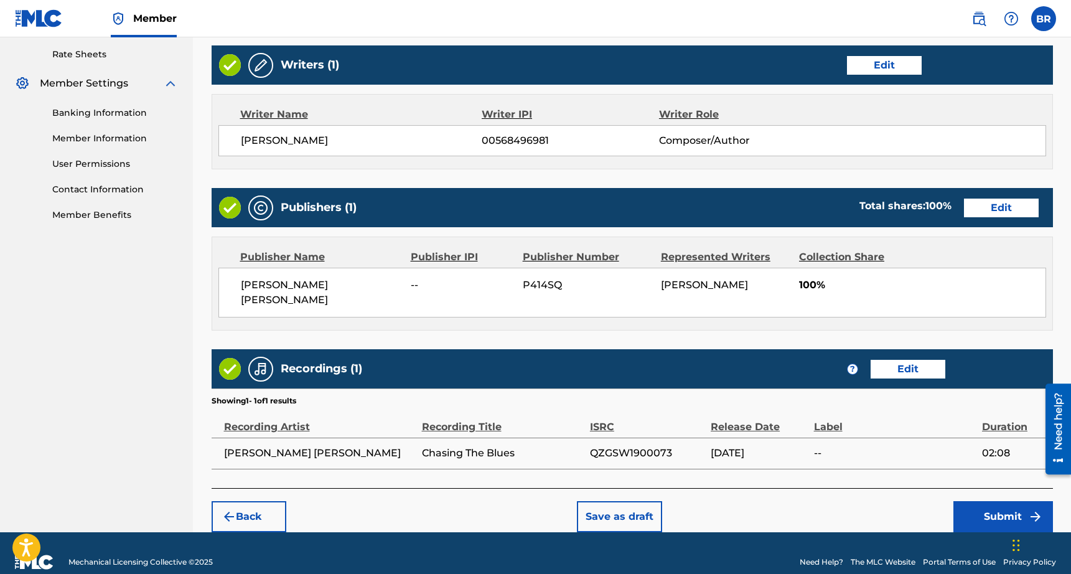
scroll to position [477, 0]
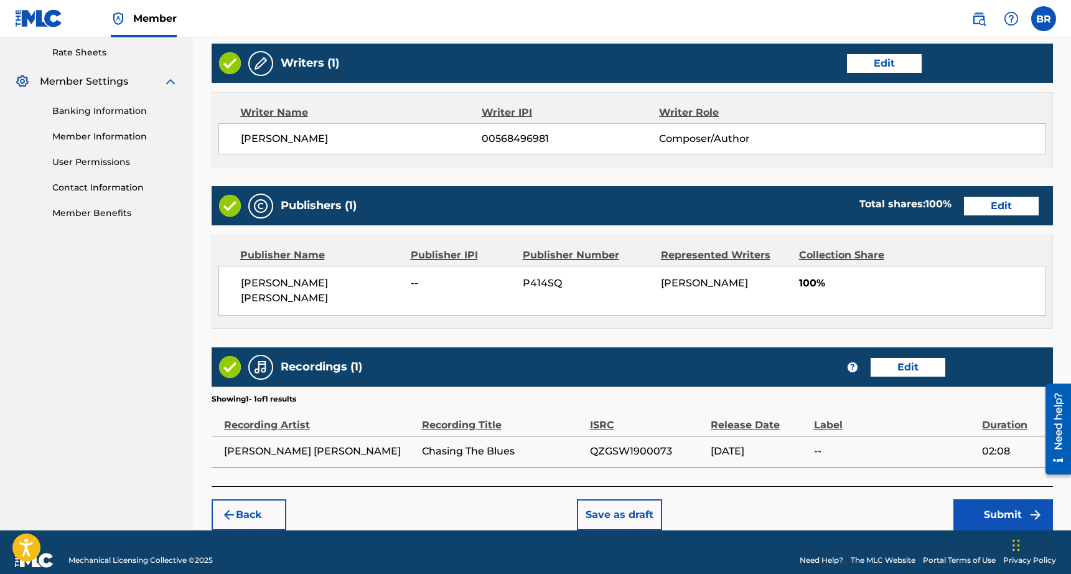
click at [990, 501] on button "Submit" at bounding box center [1004, 514] width 100 height 31
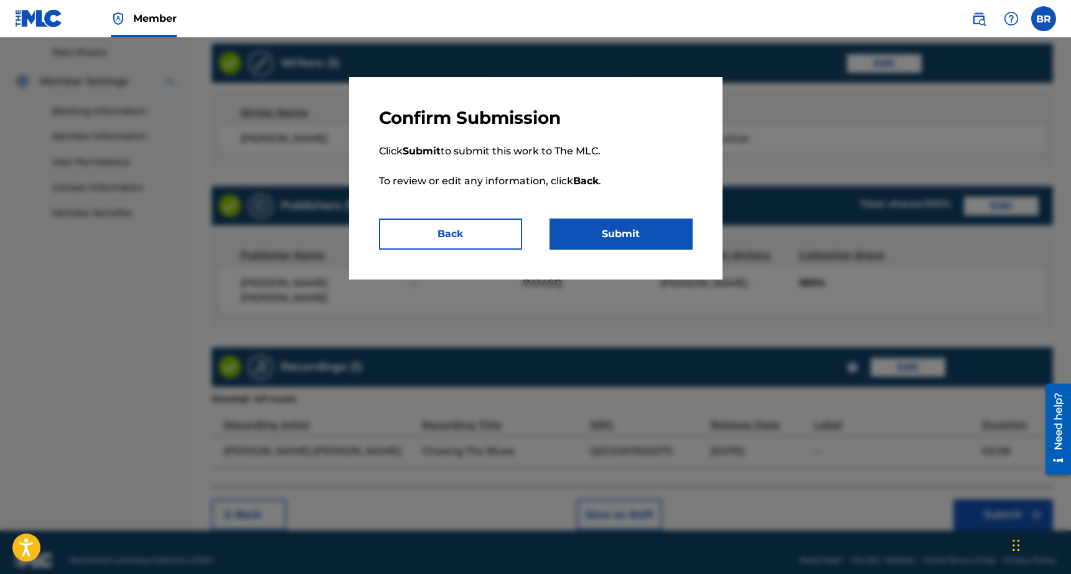
click at [644, 233] on button "Submit" at bounding box center [621, 234] width 143 height 31
